Goal: Information Seeking & Learning: Learn about a topic

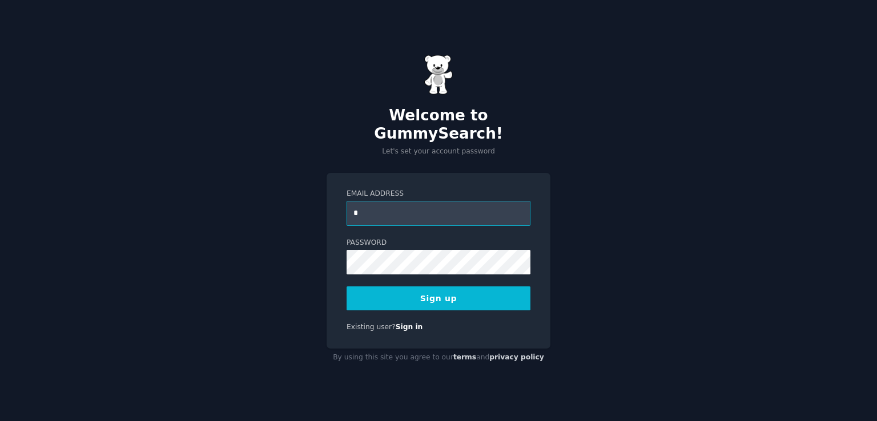
type input "**********"
click at [428, 287] on button "Sign up" at bounding box center [438, 299] width 184 height 24
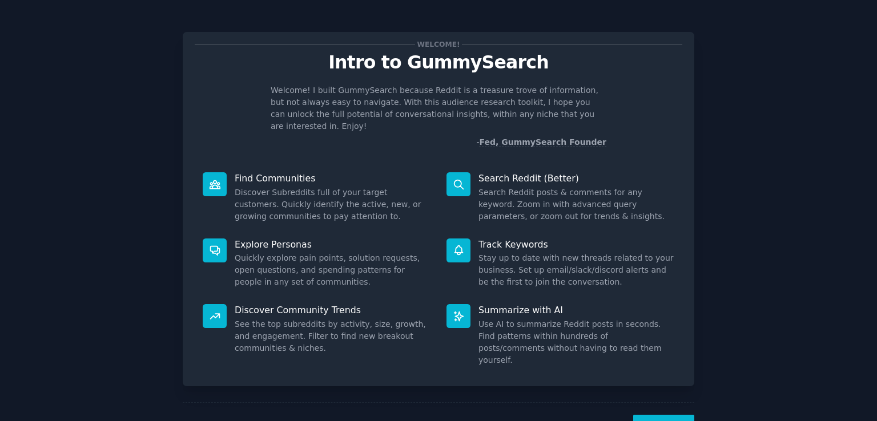
click at [676, 415] on button "Next" at bounding box center [663, 429] width 61 height 28
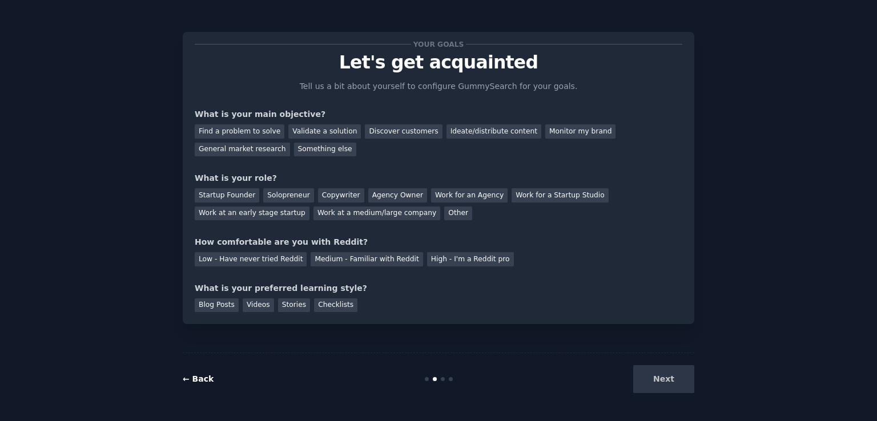
click at [197, 377] on link "← Back" at bounding box center [198, 378] width 31 height 9
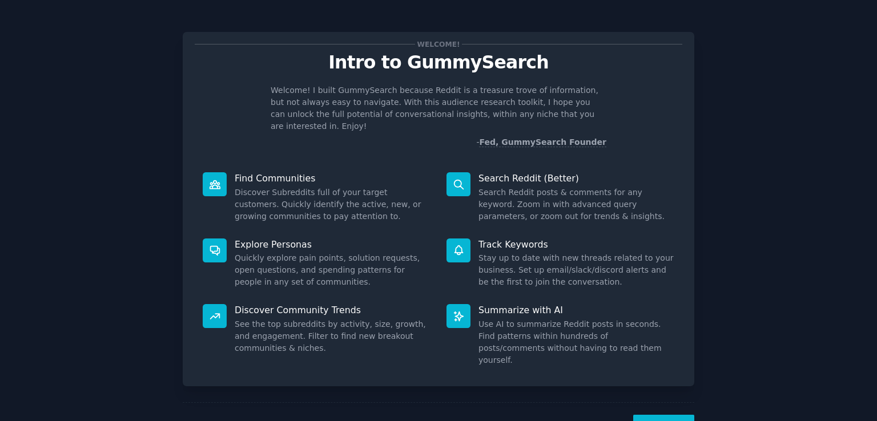
click at [209, 179] on icon at bounding box center [215, 185] width 12 height 12
click at [648, 415] on button "Next" at bounding box center [663, 429] width 61 height 28
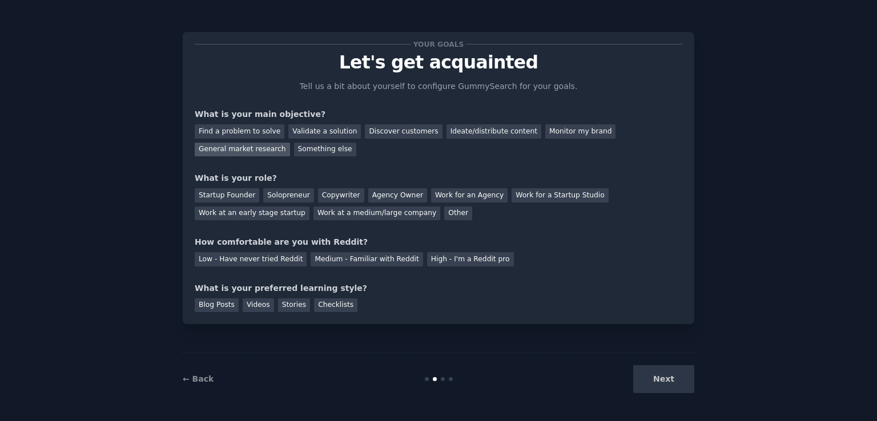
click at [290, 143] on div "General market research" at bounding box center [242, 150] width 95 height 14
click at [377, 132] on div "Discover customers" at bounding box center [403, 131] width 77 height 14
click at [290, 143] on div "General market research" at bounding box center [242, 150] width 95 height 14
click at [283, 260] on div "Low - Have never tried Reddit" at bounding box center [251, 259] width 112 height 14
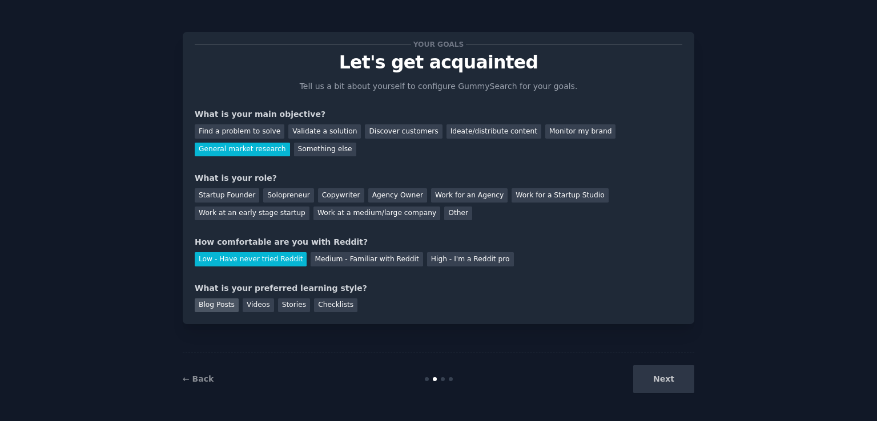
click at [219, 310] on div "Blog Posts" at bounding box center [217, 306] width 44 height 14
click at [295, 303] on div "Stories" at bounding box center [294, 306] width 32 height 14
click at [318, 303] on div "Checklists" at bounding box center [335, 306] width 43 height 14
click at [212, 301] on div "Blog Posts" at bounding box center [217, 306] width 44 height 14
click at [241, 194] on div "Startup Founder" at bounding box center [227, 195] width 64 height 14
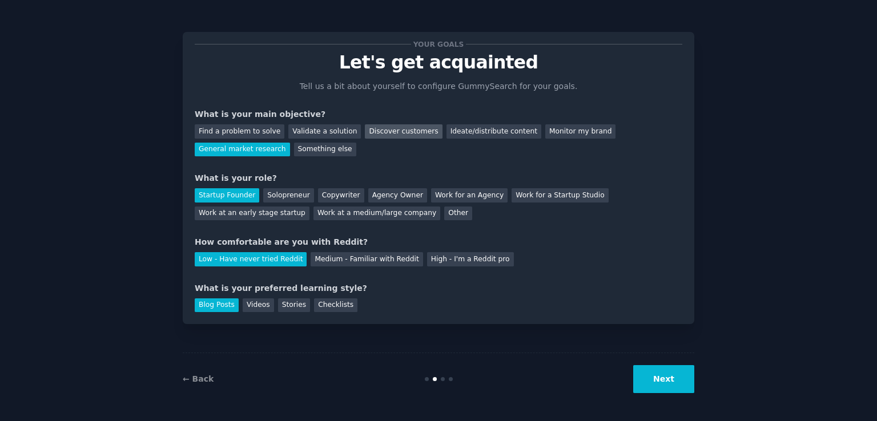
click at [397, 126] on div "Discover customers" at bounding box center [403, 131] width 77 height 14
click at [290, 143] on div "General market research" at bounding box center [242, 150] width 95 height 14
click at [645, 373] on button "Next" at bounding box center [663, 379] width 61 height 28
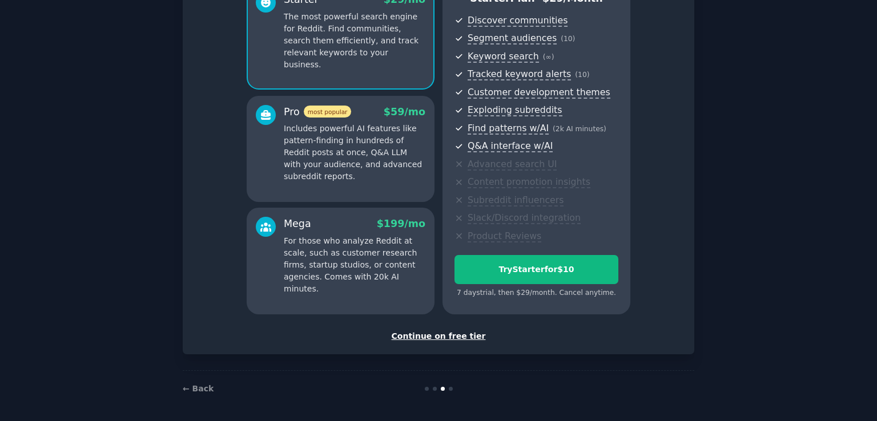
scroll to position [120, 0]
click at [448, 336] on div "Continue on free tier" at bounding box center [438, 335] width 487 height 12
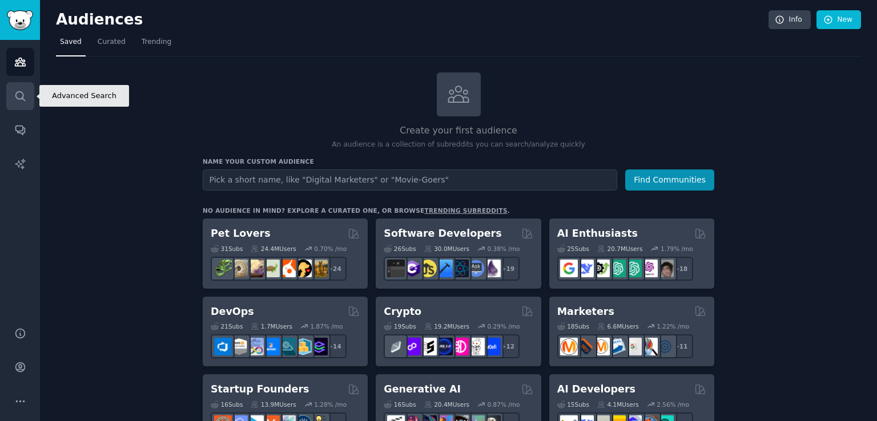
click at [13, 100] on link "Search" at bounding box center [20, 96] width 28 height 28
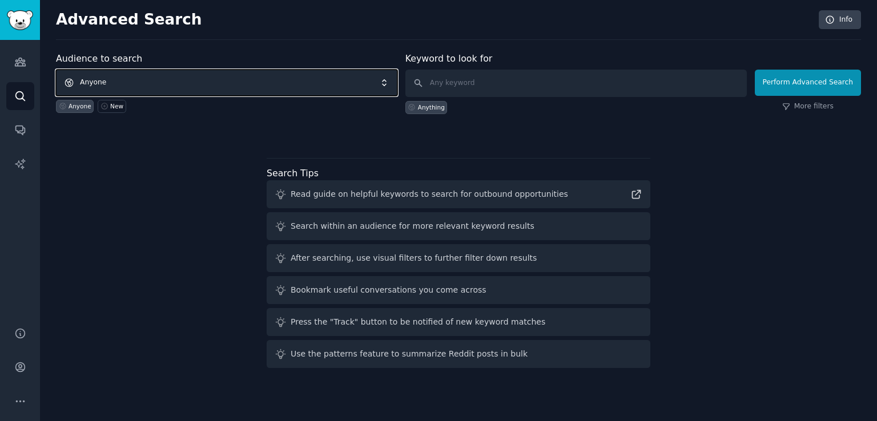
click at [103, 82] on span "Anyone" at bounding box center [226, 83] width 341 height 26
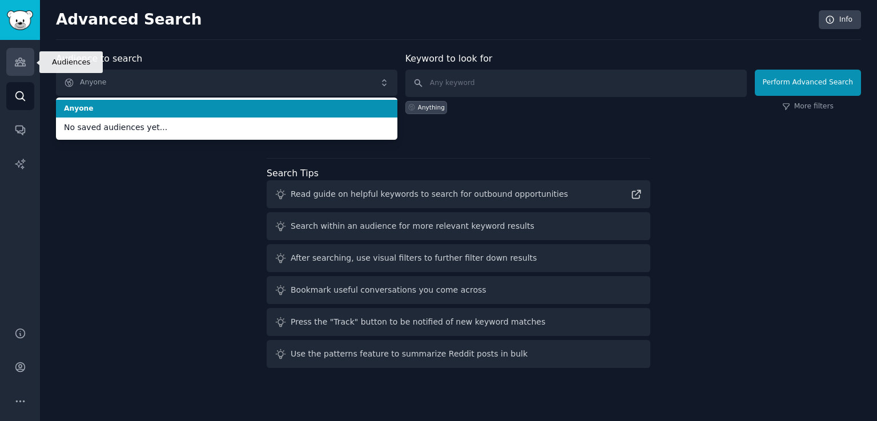
click at [17, 68] on link "Audiences" at bounding box center [20, 62] width 28 height 28
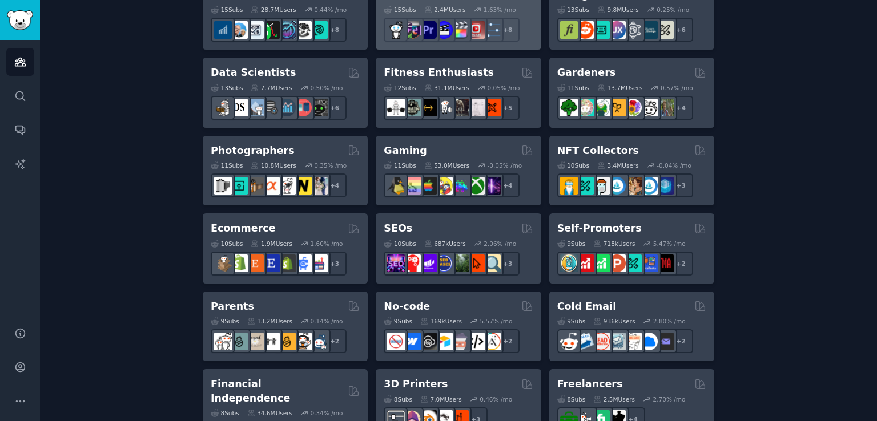
scroll to position [474, 0]
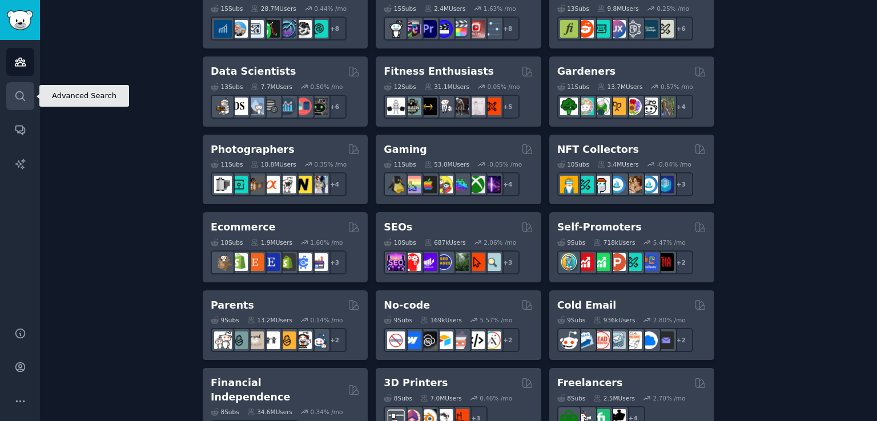
click at [23, 96] on icon "Sidebar" at bounding box center [20, 96] width 12 height 12
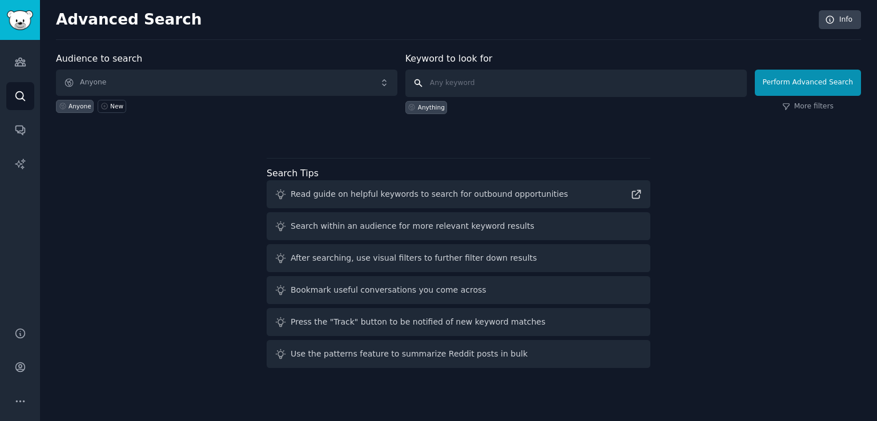
click at [463, 83] on input "text" at bounding box center [575, 83] width 341 height 27
